Goal: Transaction & Acquisition: Purchase product/service

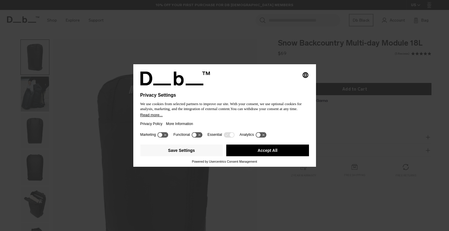
click at [260, 151] on button "Accept All" at bounding box center [267, 151] width 83 height 12
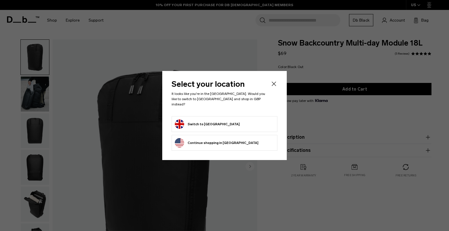
click at [217, 121] on button "Switch to United Kingdom" at bounding box center [207, 124] width 65 height 9
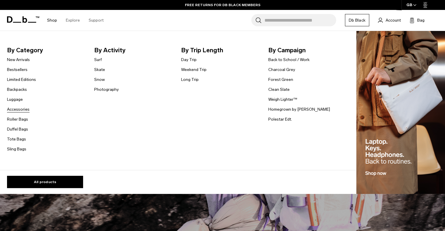
click at [27, 111] on link "Accessories" at bounding box center [18, 110] width 23 height 6
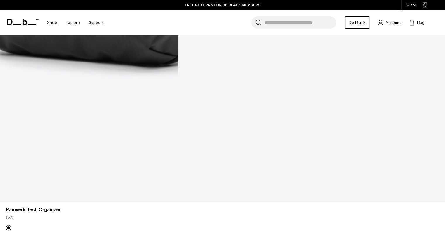
scroll to position [445, 0]
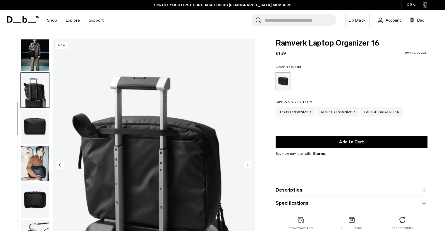
click at [34, 90] on img "button" at bounding box center [35, 90] width 28 height 35
